Goal: Navigation & Orientation: Understand site structure

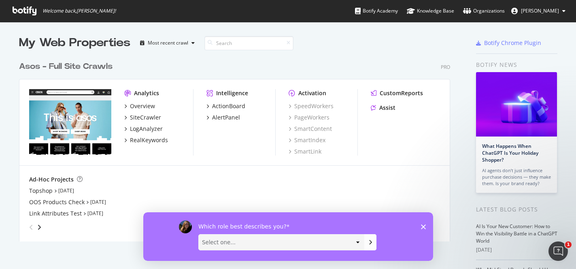
click at [53, 9] on span "Welcome back, [PERSON_NAME] !" at bounding box center [79, 11] width 73 height 6
click at [27, 12] on icon at bounding box center [25, 10] width 24 height 9
click at [23, 8] on icon at bounding box center [25, 10] width 24 height 9
